Goal: Information Seeking & Learning: Find specific fact

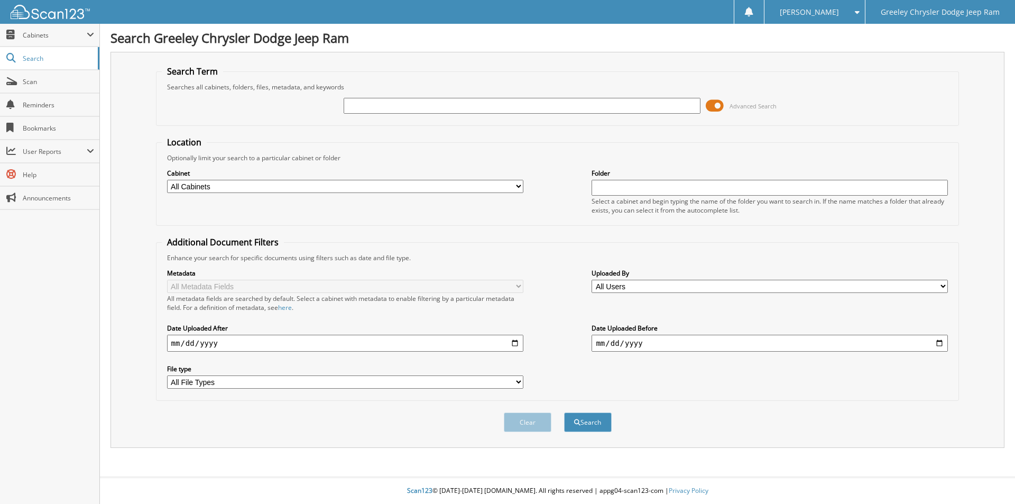
click at [561, 109] on input "text" at bounding box center [522, 106] width 356 height 16
type input "st582738"
click at [564, 412] on button "Search" at bounding box center [588, 422] width 48 height 20
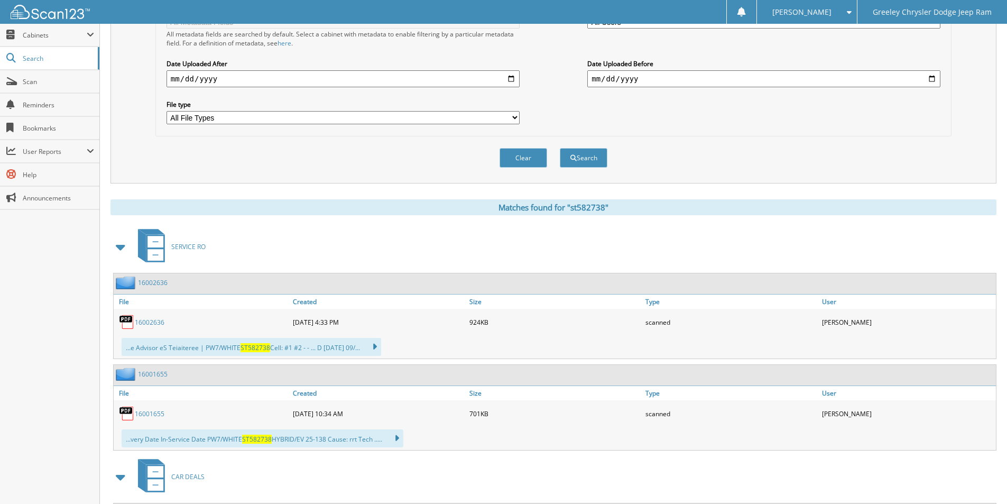
scroll to position [317, 0]
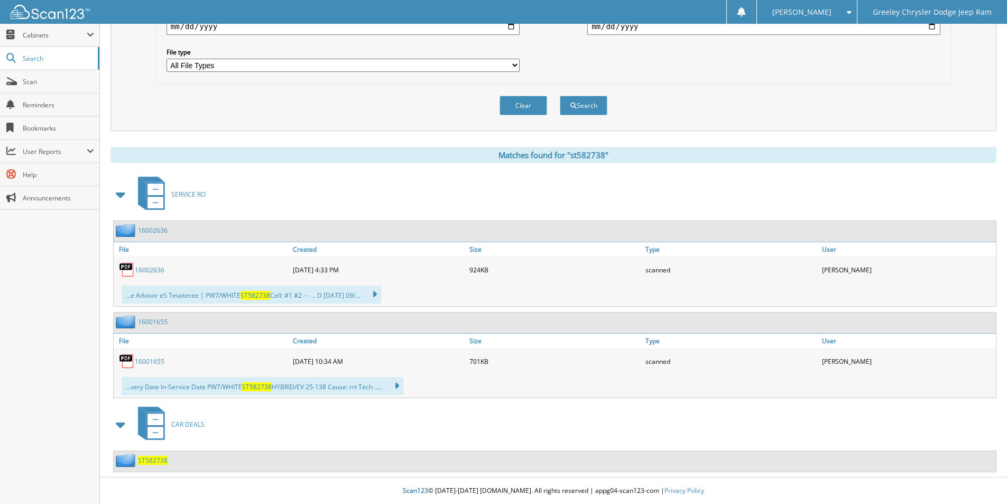
click at [154, 460] on span "ST582738" at bounding box center [153, 460] width 30 height 9
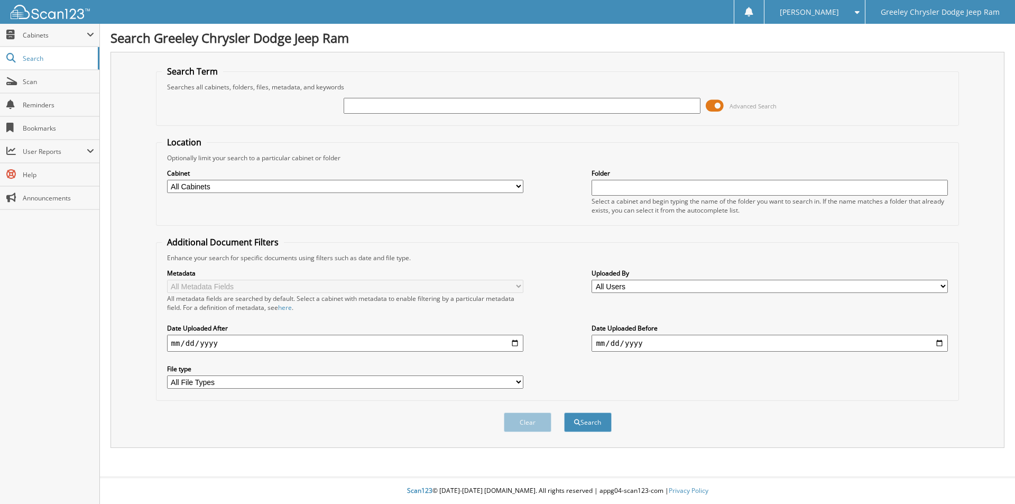
click at [485, 106] on input "text" at bounding box center [522, 106] width 356 height 16
type input "sr563433"
click at [564, 412] on button "Search" at bounding box center [588, 422] width 48 height 20
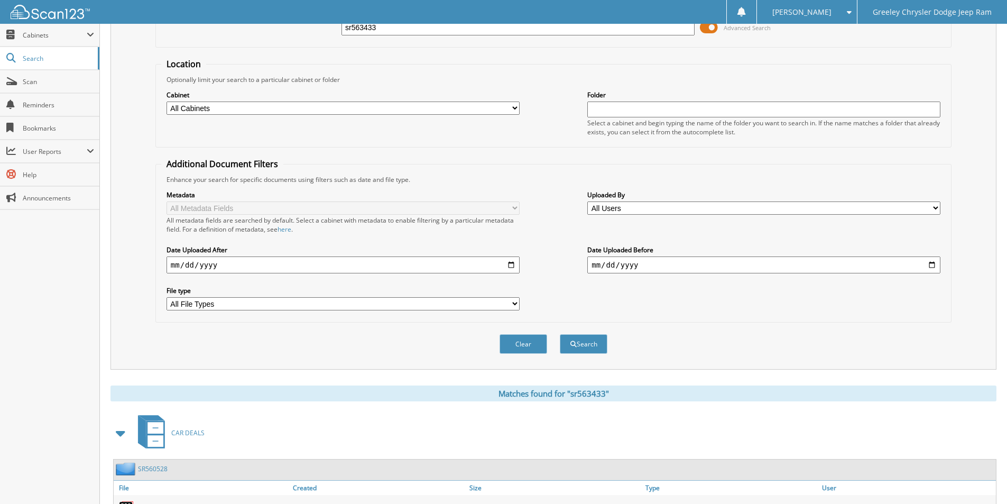
scroll to position [179, 0]
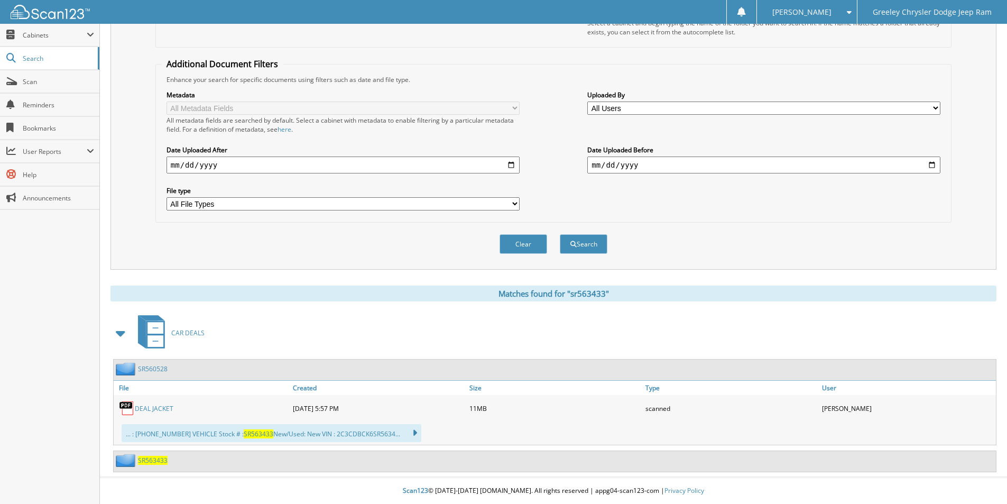
click at [147, 458] on span "SR563433" at bounding box center [153, 460] width 30 height 9
